Goal: Information Seeking & Learning: Learn about a topic

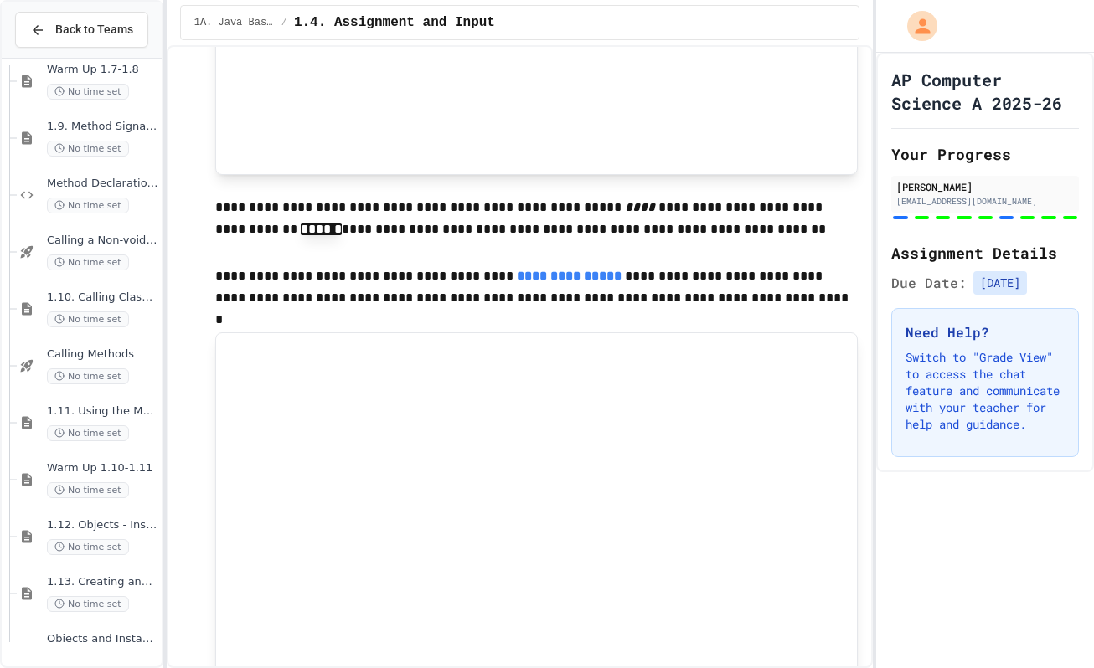
scroll to position [256, 0]
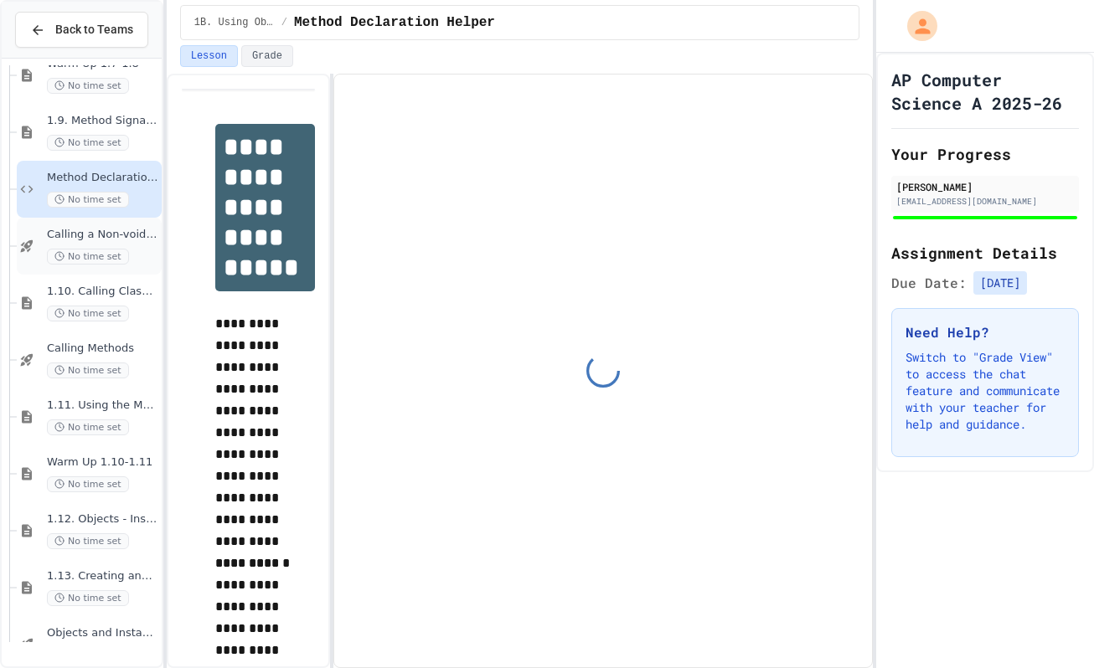
click at [110, 242] on span "Calling a Non-void Method" at bounding box center [102, 235] width 111 height 14
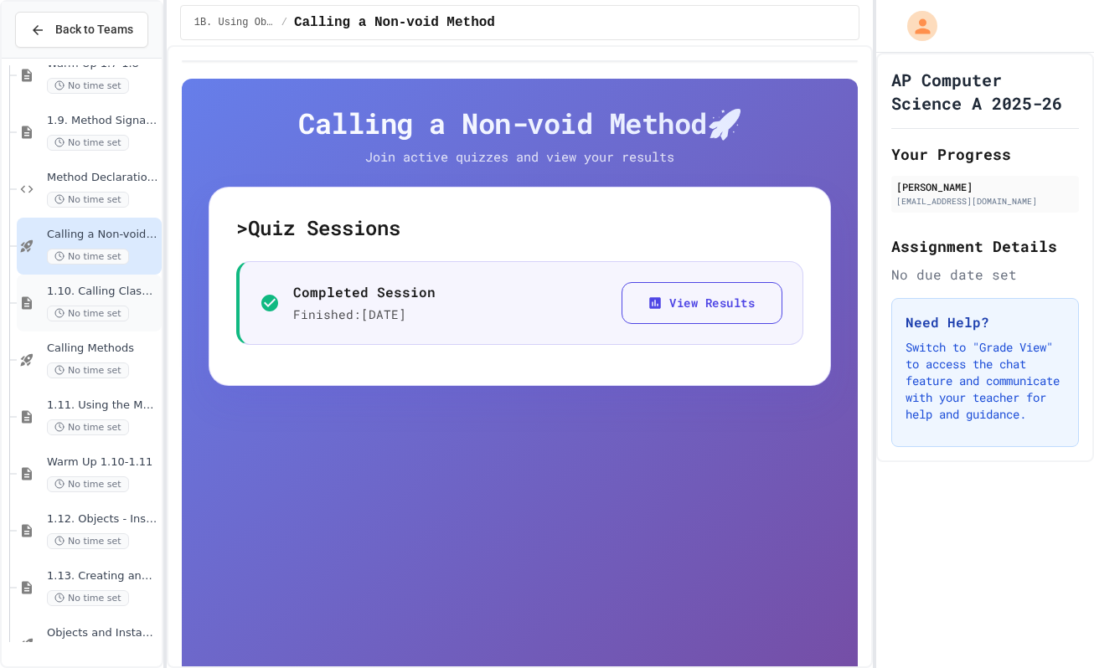
click at [110, 291] on div "1.10. Calling Class Methods No time set" at bounding box center [89, 303] width 145 height 57
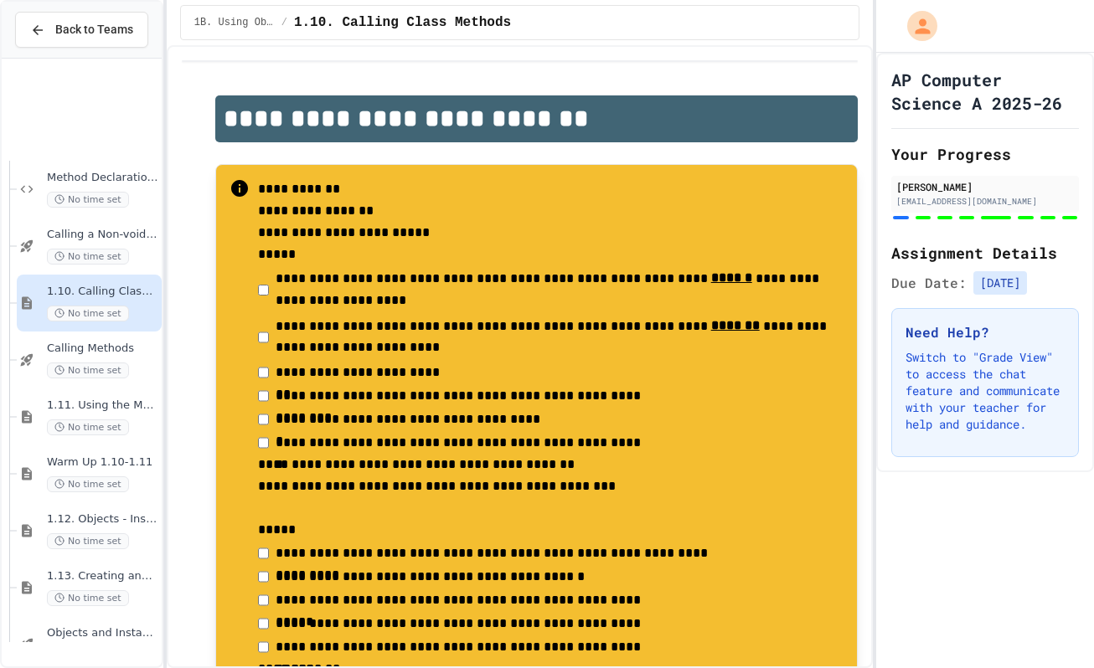
scroll to position [408, 0]
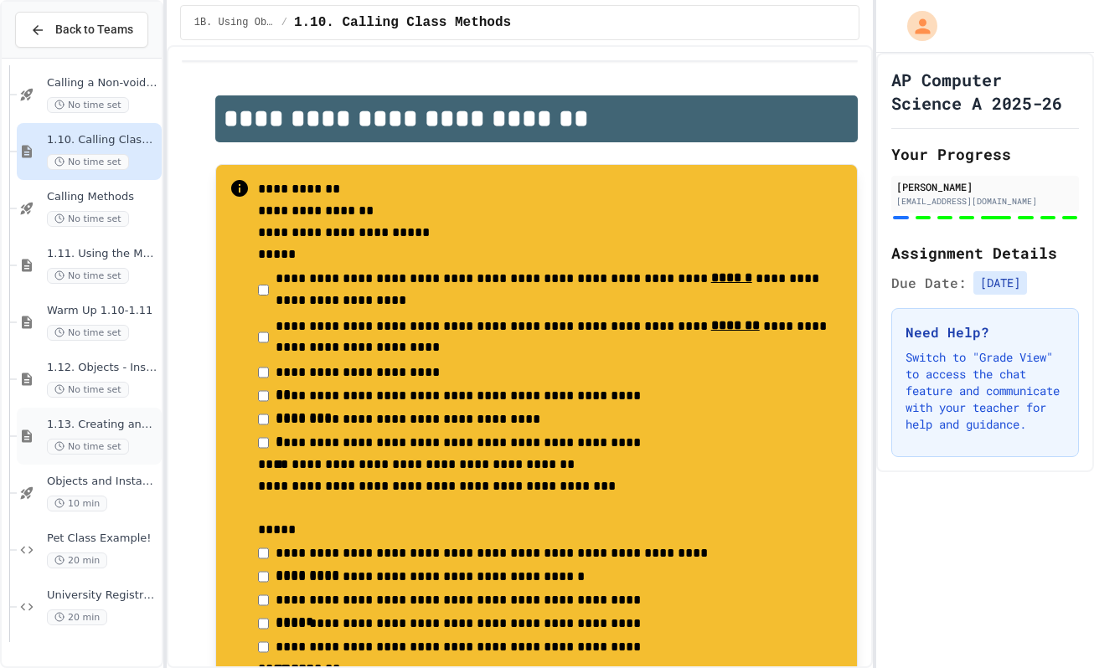
click at [116, 465] on div "1.13. Creating and Initializing Objects: Constructors No time set" at bounding box center [89, 436] width 145 height 57
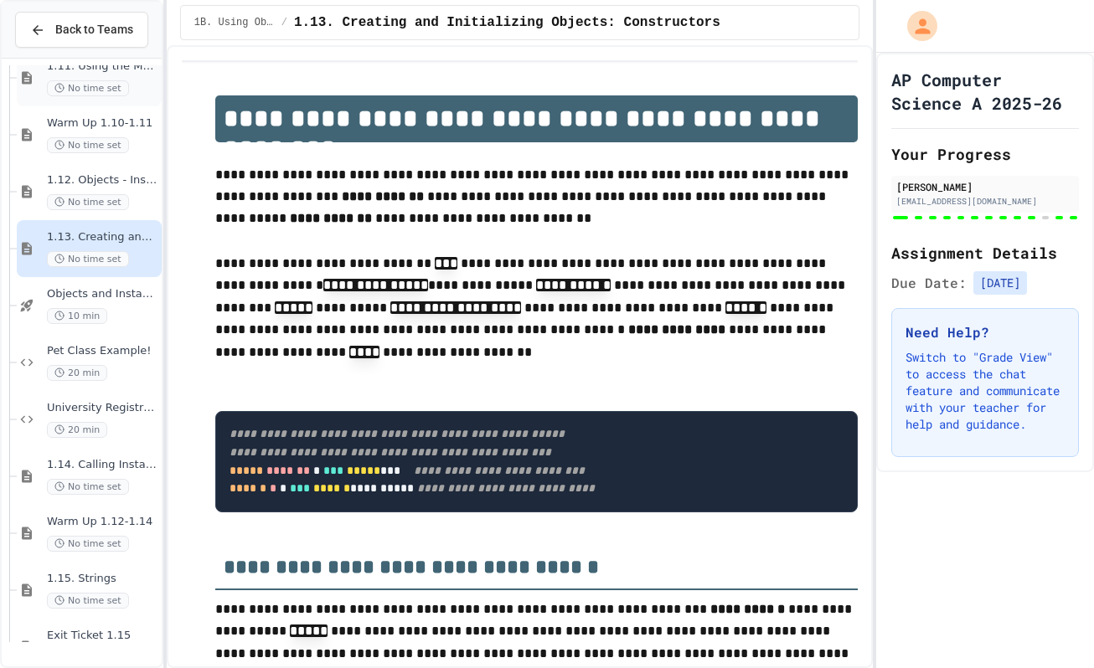
scroll to position [599, 0]
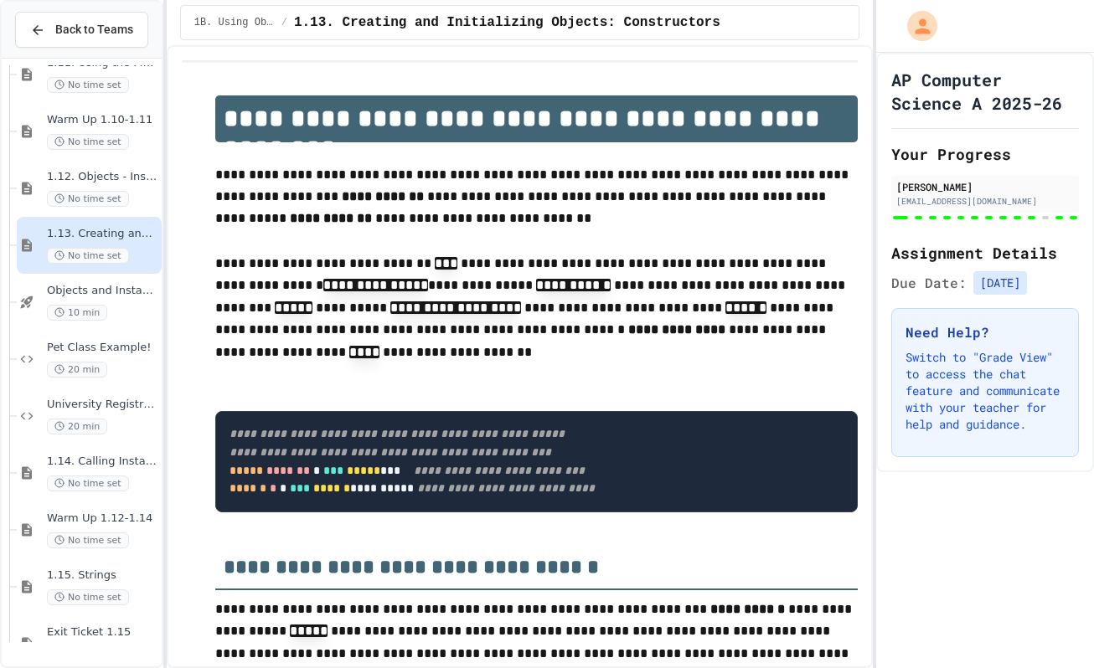
click at [310, 494] on span "***" at bounding box center [300, 488] width 20 height 12
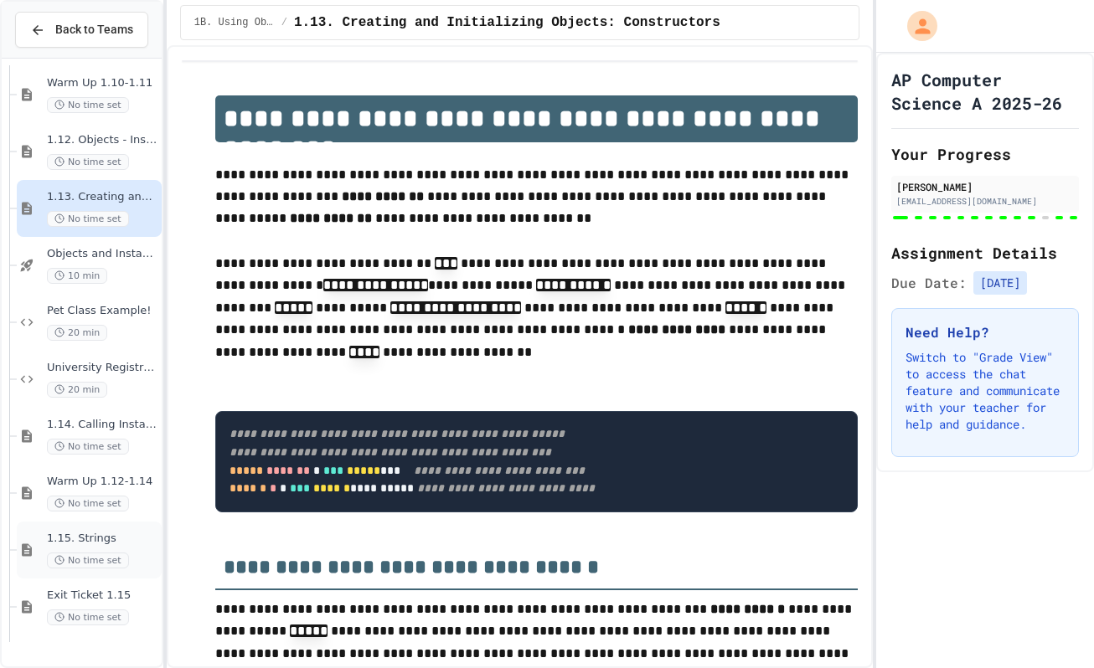
click at [76, 546] on span "1.15. Strings" at bounding box center [102, 539] width 111 height 14
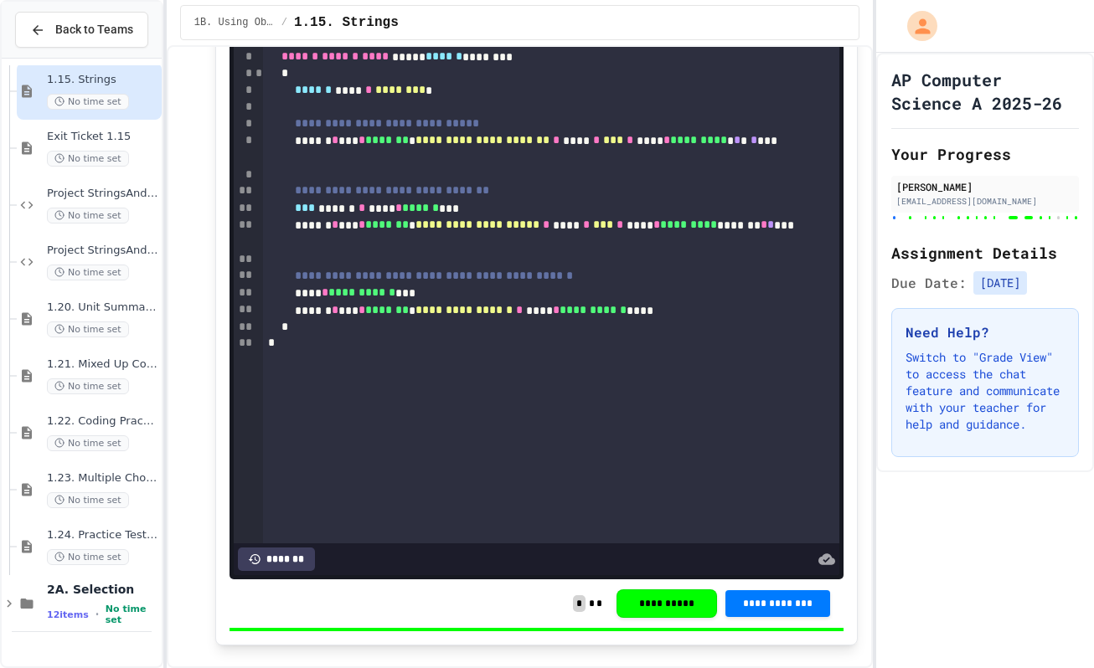
scroll to position [18226, 0]
